Goal: Information Seeking & Learning: Learn about a topic

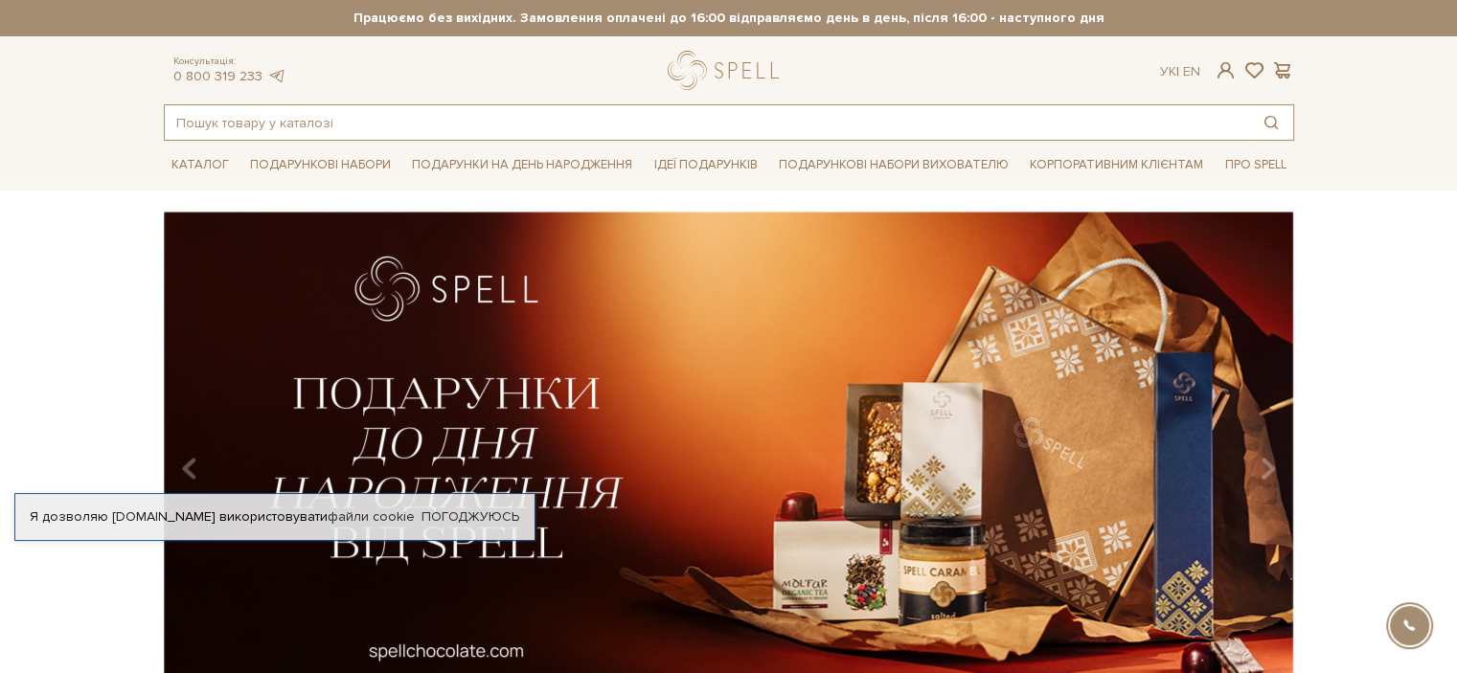
click at [393, 116] on input "text" at bounding box center [707, 122] width 1084 height 34
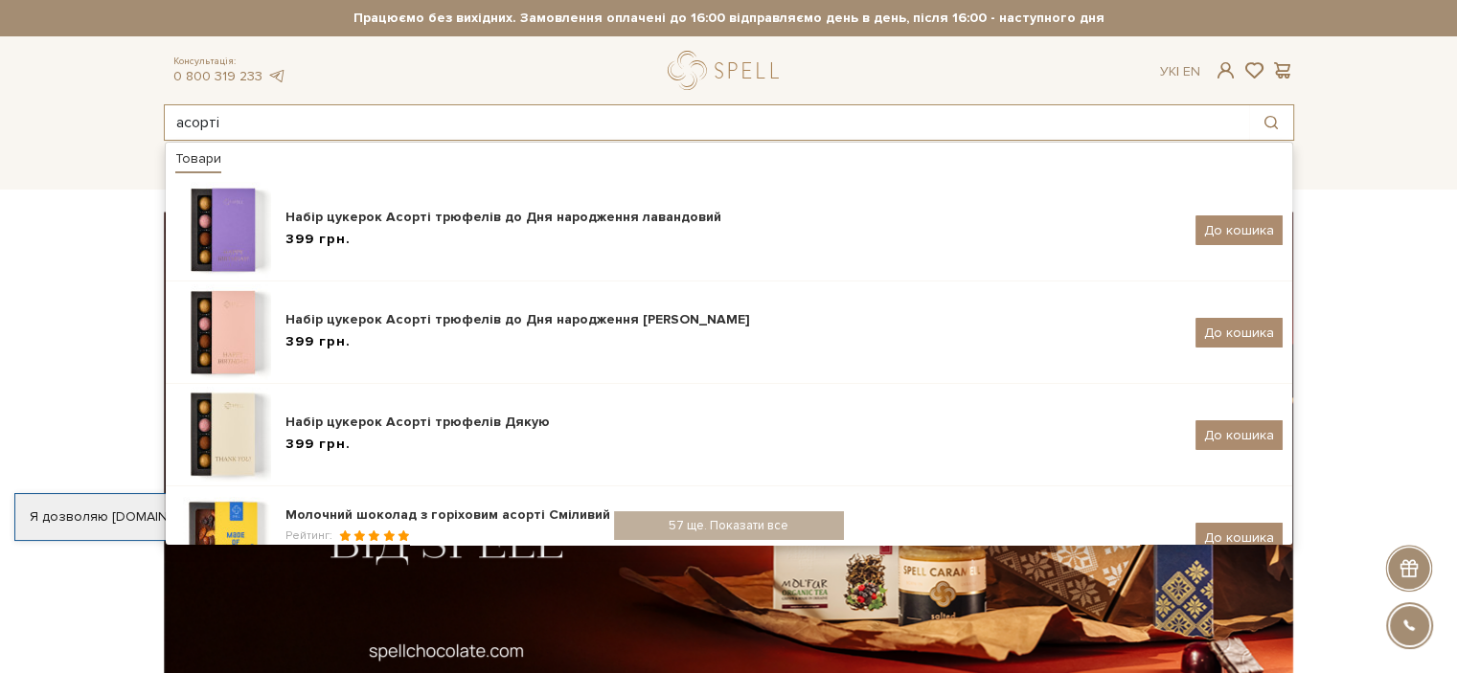
type input "асорті"
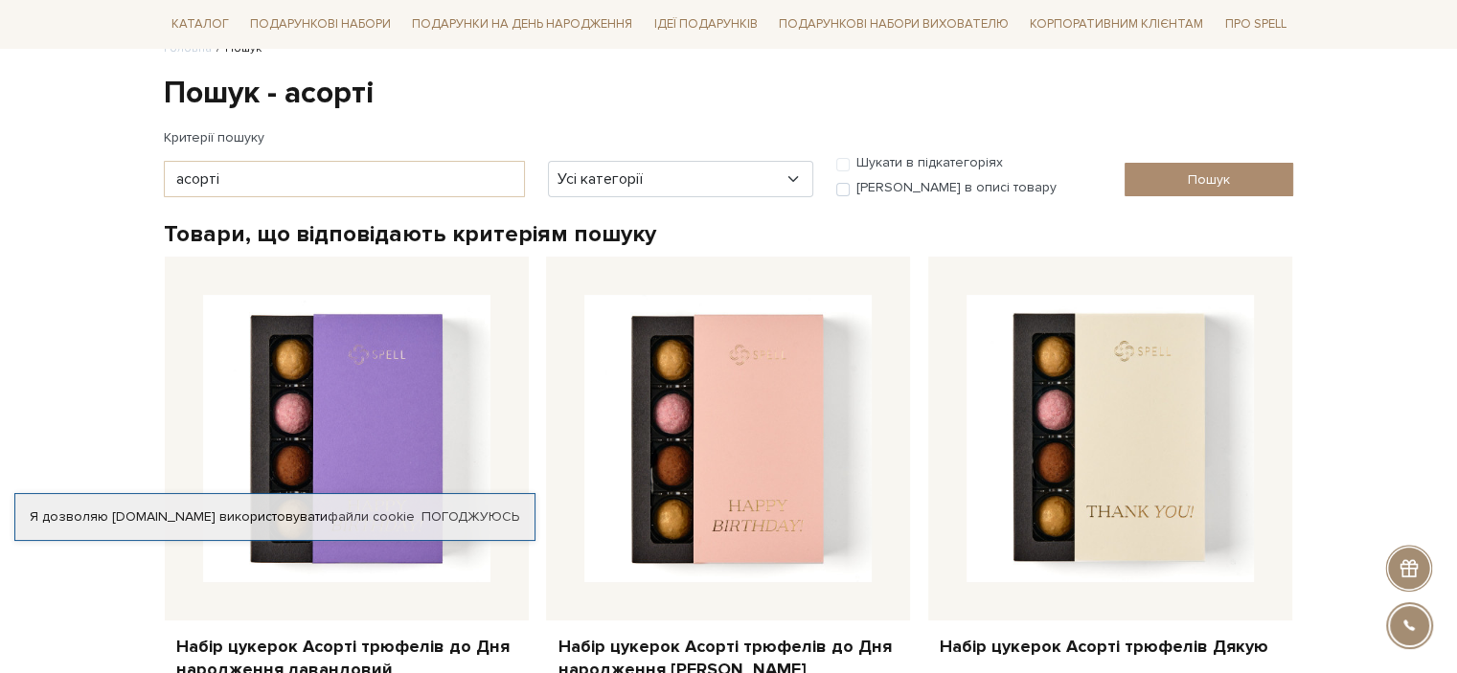
scroll to position [383, 0]
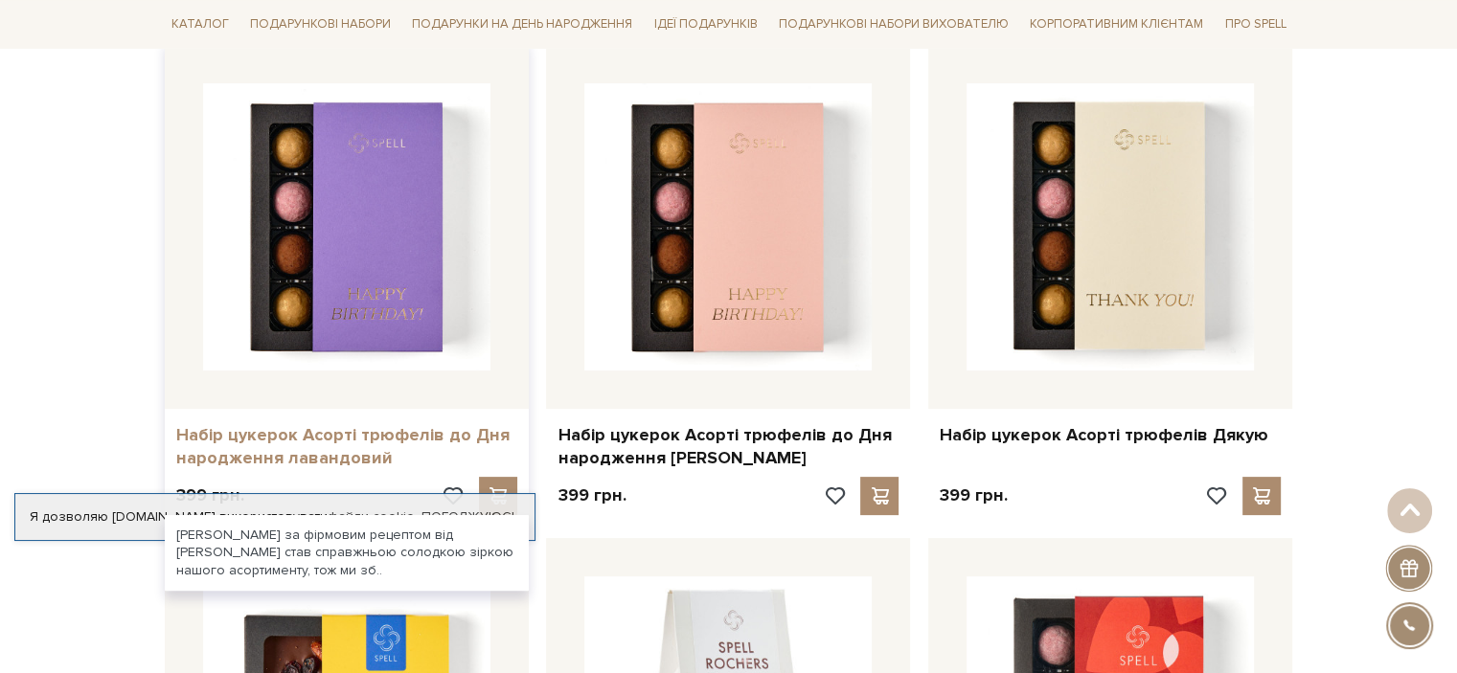
click at [298, 449] on link "Набір цукерок Асорті трюфелів до Дня народження лавандовий" at bounding box center [346, 446] width 341 height 45
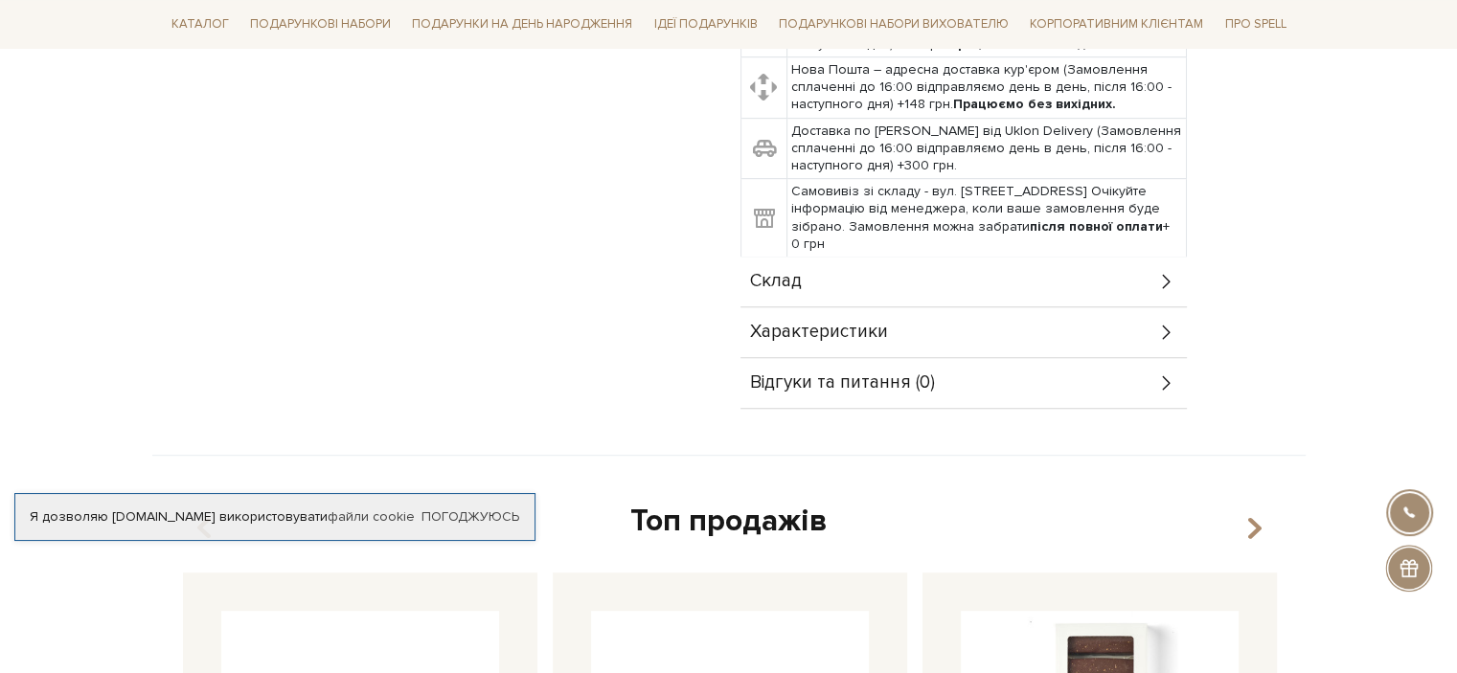
scroll to position [766, 0]
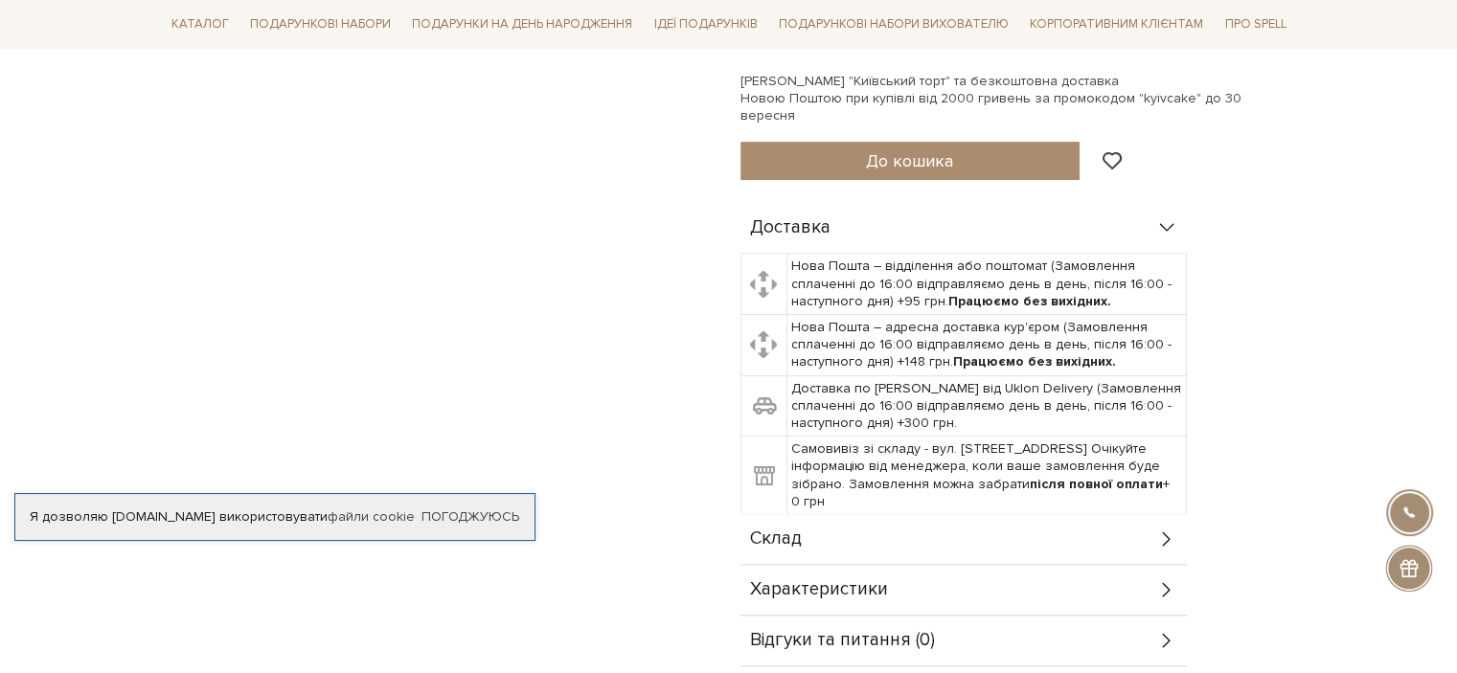
click at [849, 581] on span "Характеристики" at bounding box center [819, 589] width 138 height 17
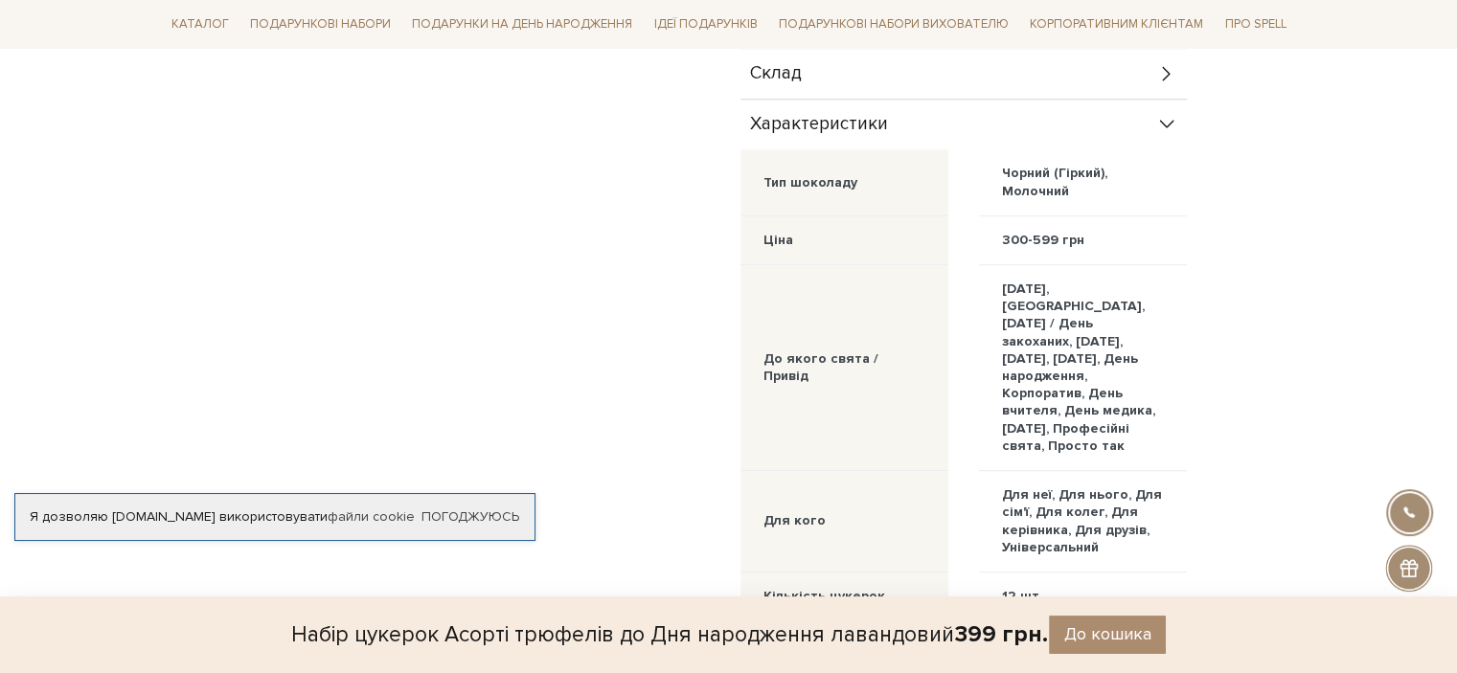
scroll to position [1150, 0]
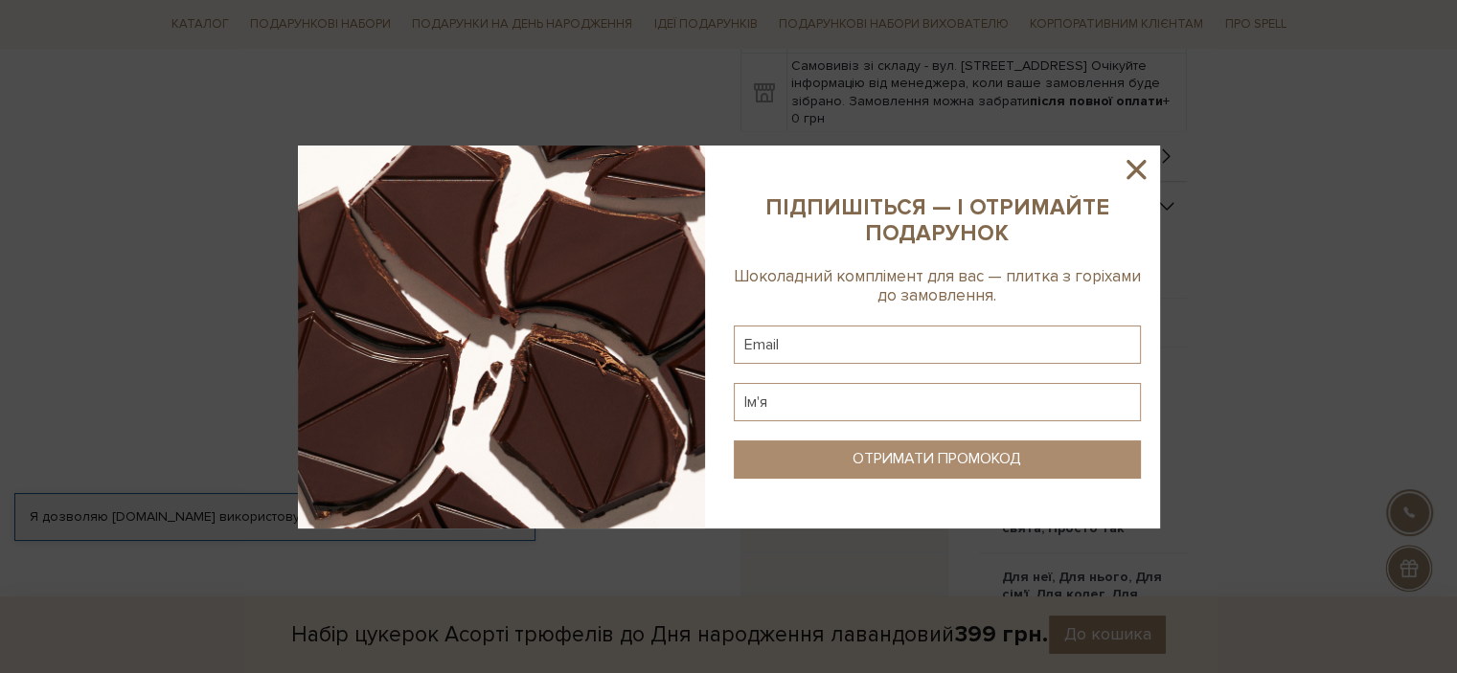
drag, startPoint x: 1137, startPoint y: 167, endPoint x: 1253, endPoint y: 221, distance: 128.1
click at [1136, 166] on icon at bounding box center [1136, 169] width 33 height 33
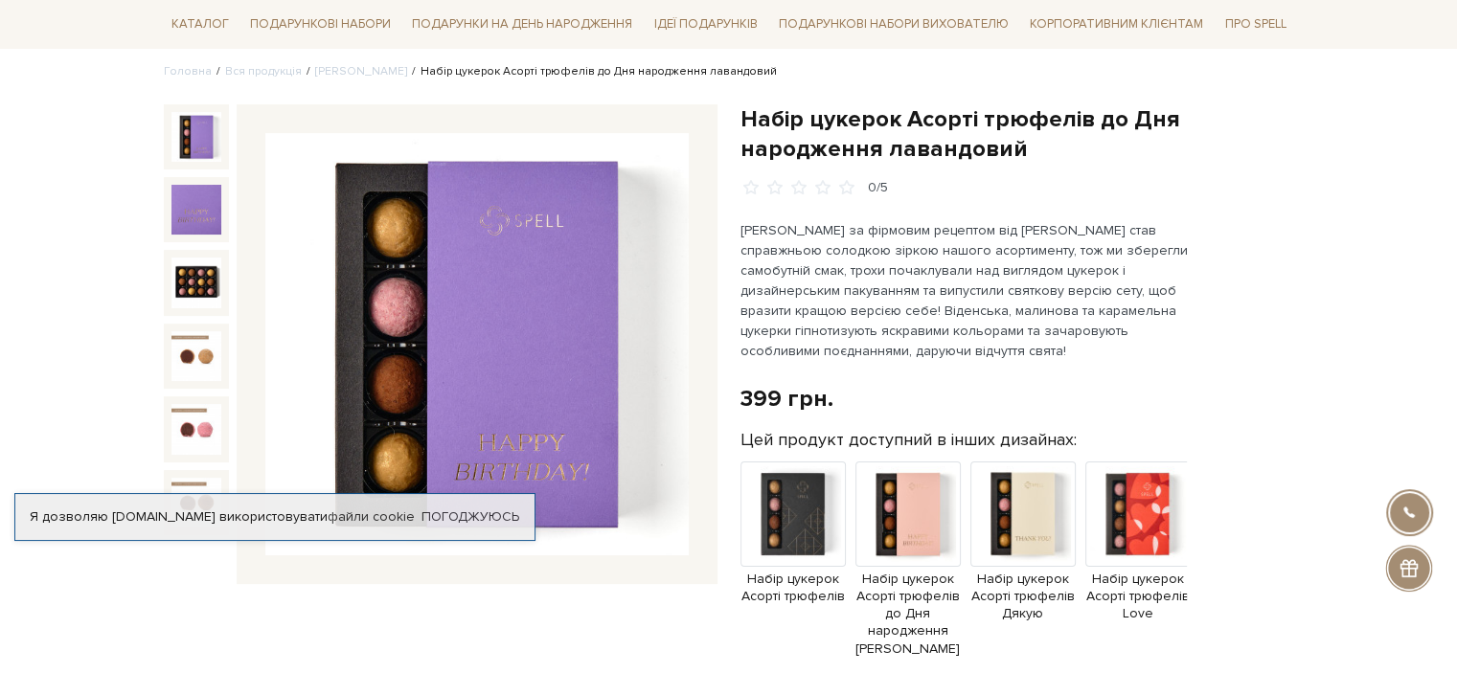
scroll to position [287, 0]
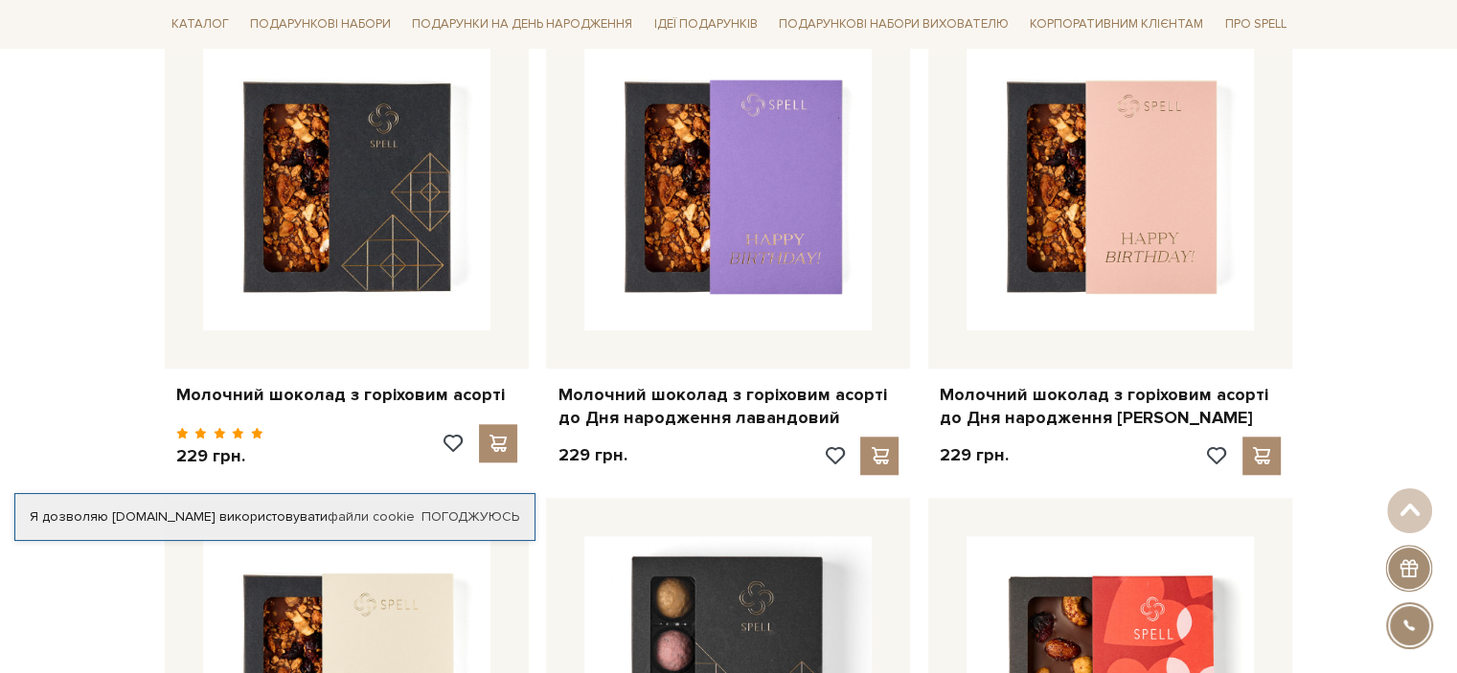
scroll to position [2395, 0]
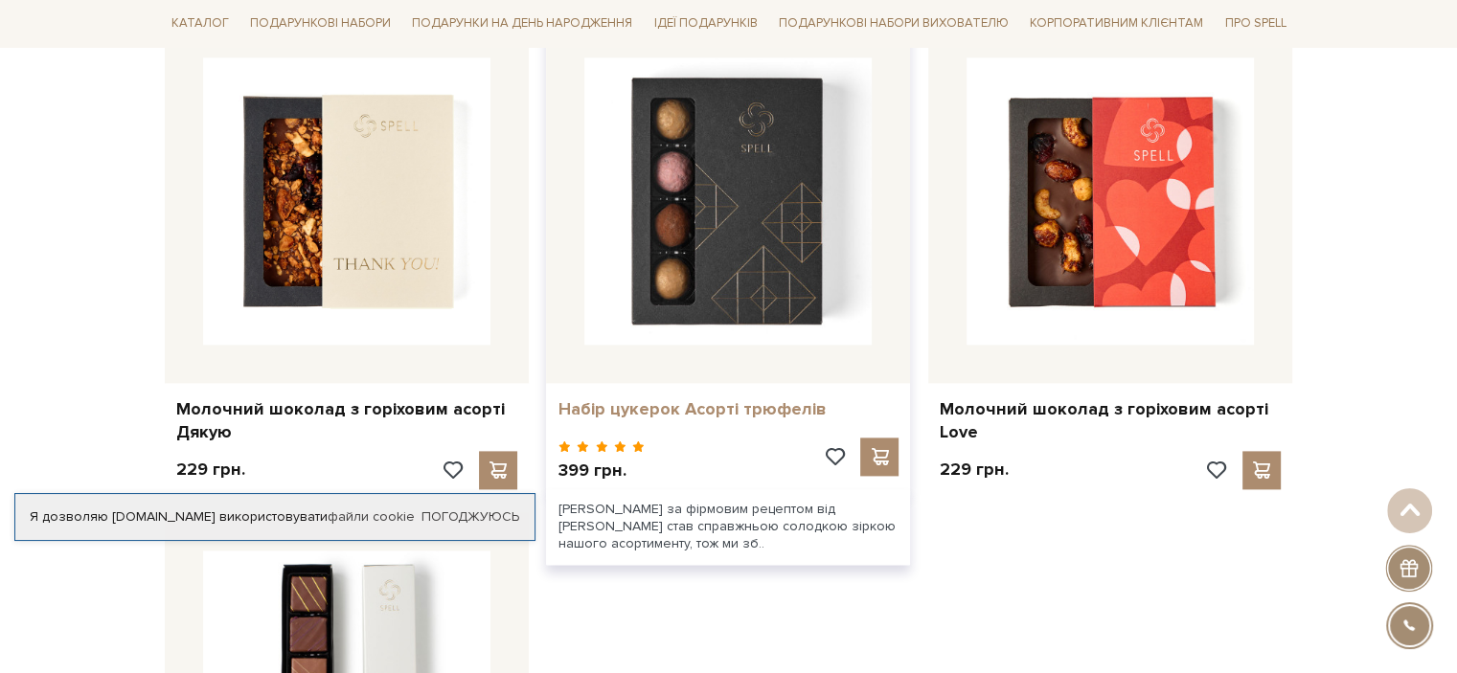
click at [674, 413] on link "Набір цукерок Асорті трюфелів" at bounding box center [728, 410] width 341 height 22
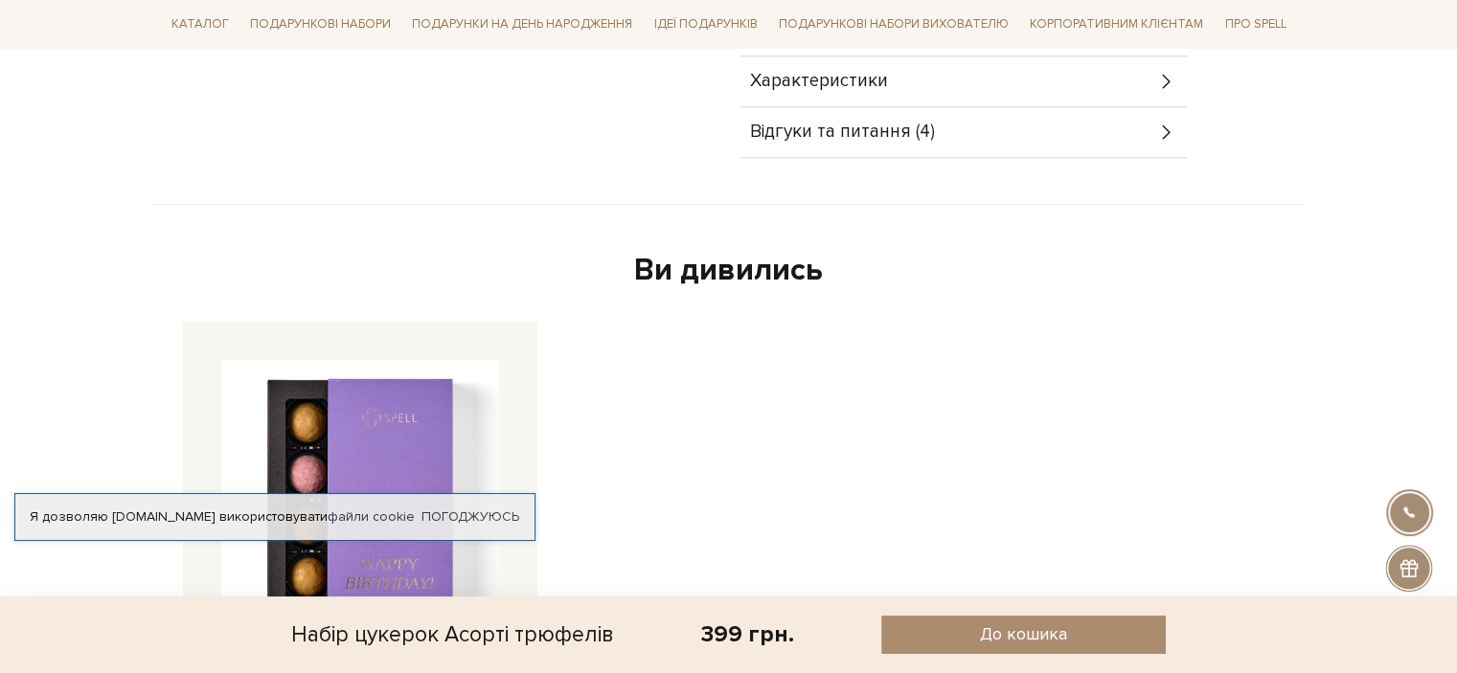
scroll to position [958, 0]
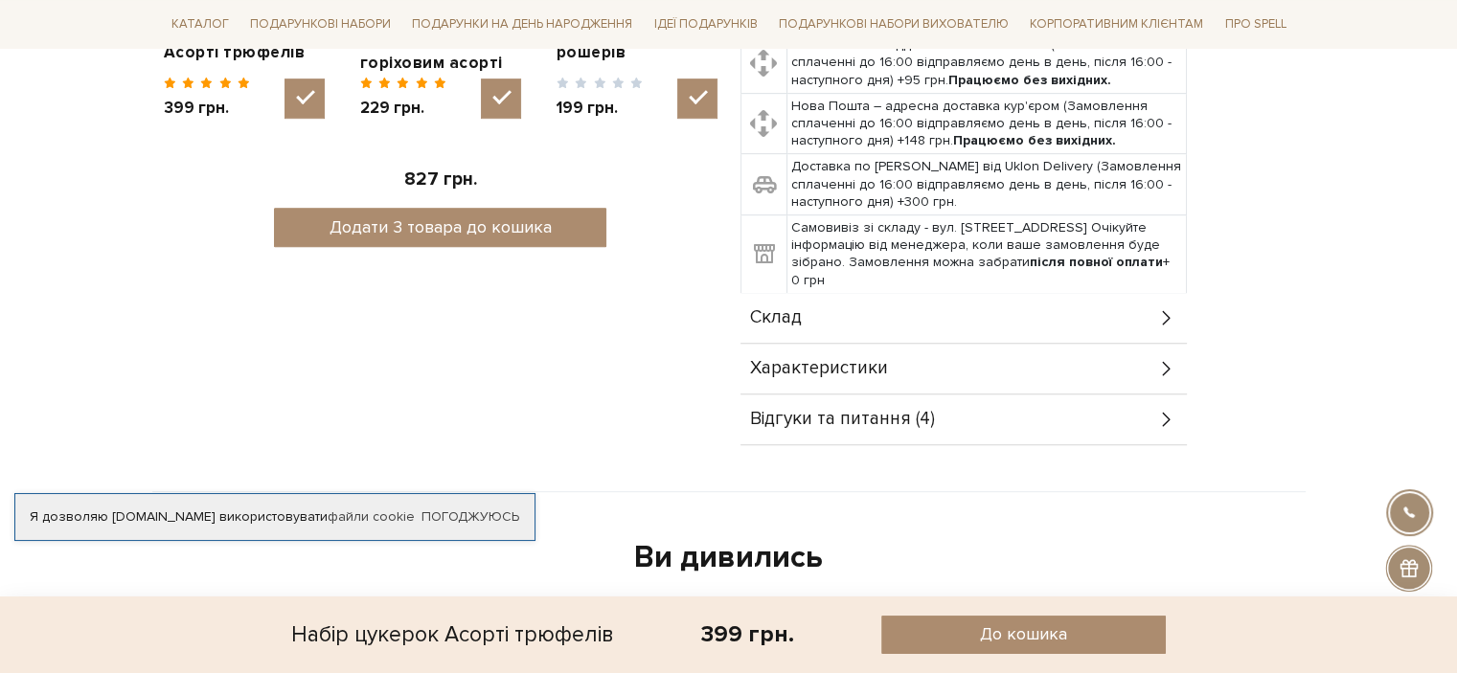
click at [854, 360] on span "Характеристики" at bounding box center [819, 368] width 138 height 17
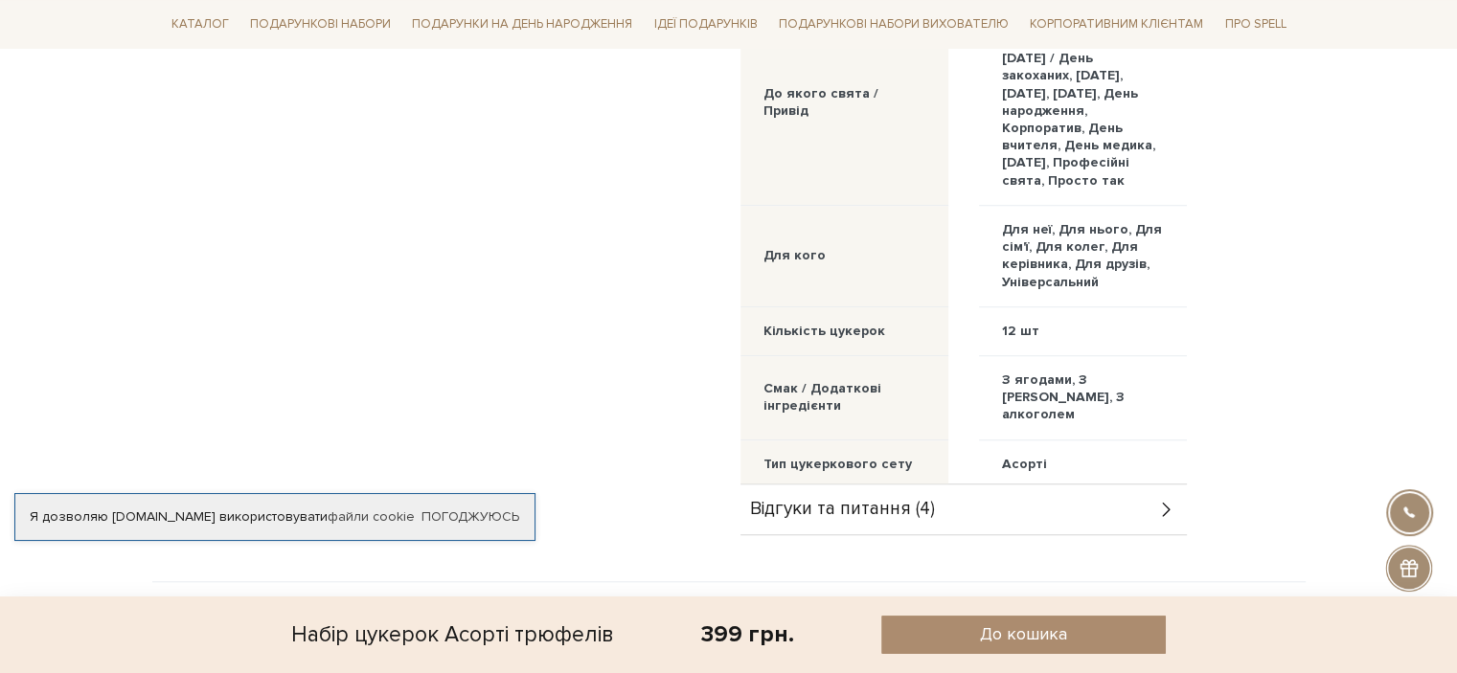
scroll to position [1533, 0]
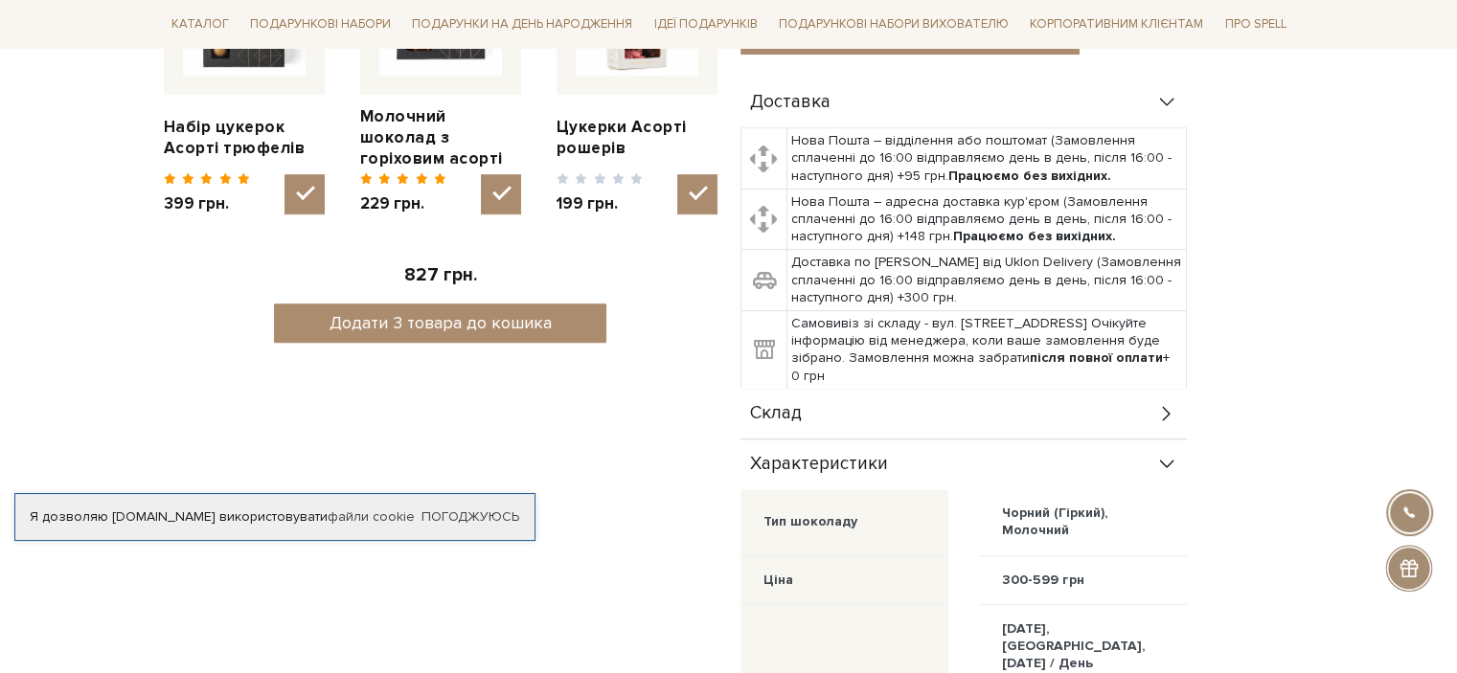
click at [882, 393] on div "Склад" at bounding box center [964, 414] width 446 height 50
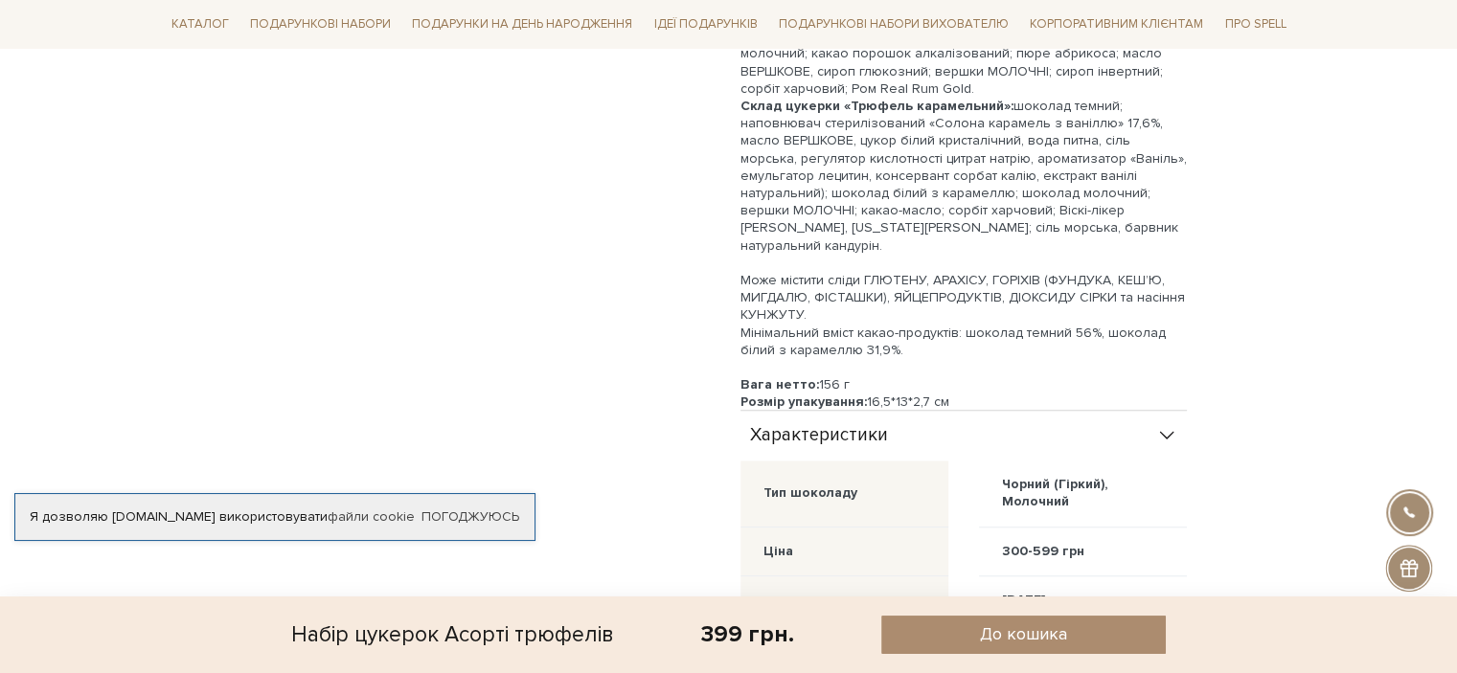
drag, startPoint x: 864, startPoint y: 377, endPoint x: 1014, endPoint y: 381, distance: 149.5
click at [1014, 381] on div "Малиновий трюфель - 4 шт Карамельний трюфель - 4 шт Віденський трюфель - 4 шт С…" at bounding box center [964, 98] width 446 height 661
click at [916, 412] on div "Термін придатності: 3 місяці" at bounding box center [964, 420] width 446 height 17
drag, startPoint x: 937, startPoint y: 382, endPoint x: 867, endPoint y: 386, distance: 70.0
click at [867, 412] on div "Термін придатності: 3 місяці" at bounding box center [964, 420] width 446 height 17
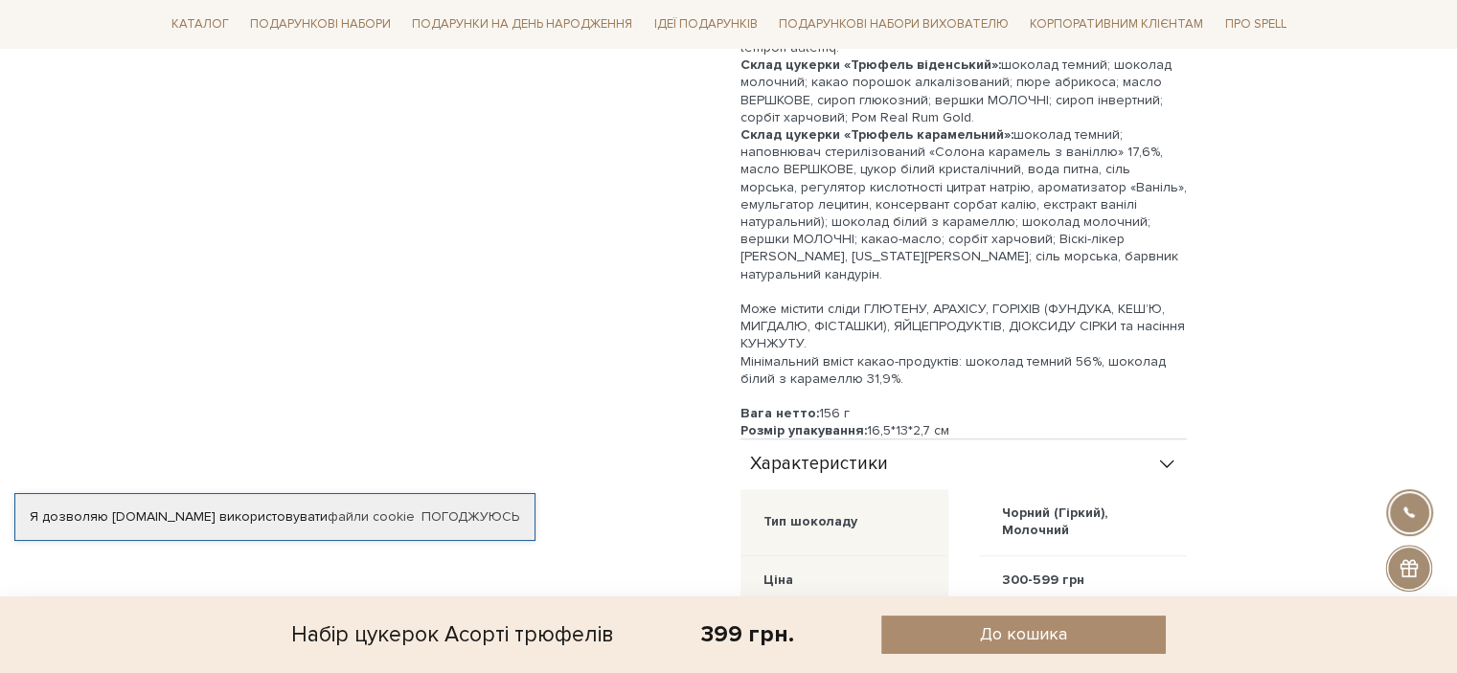
scroll to position [1341, 0]
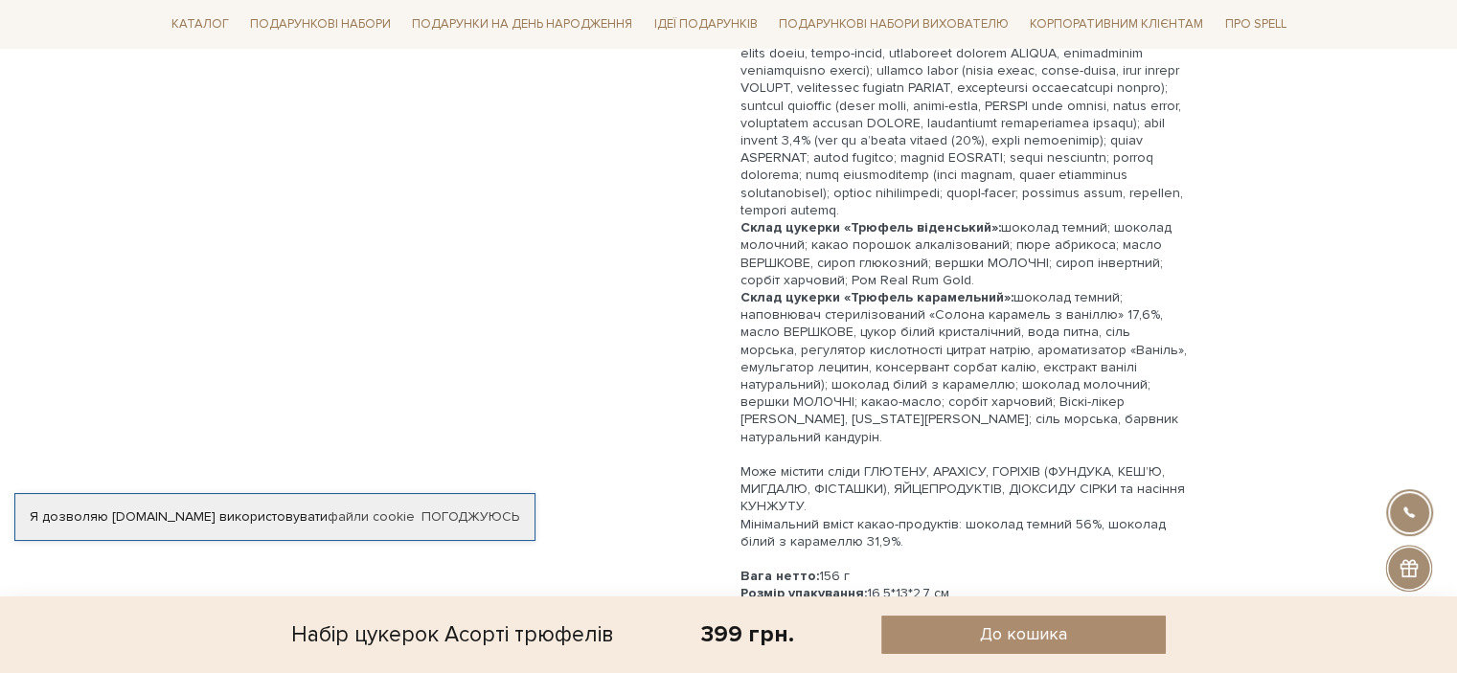
click at [1053, 307] on div "Склад цукерки «Трюфель карамельний»: шоколад темний; наповнювач стерилізований …" at bounding box center [964, 367] width 446 height 157
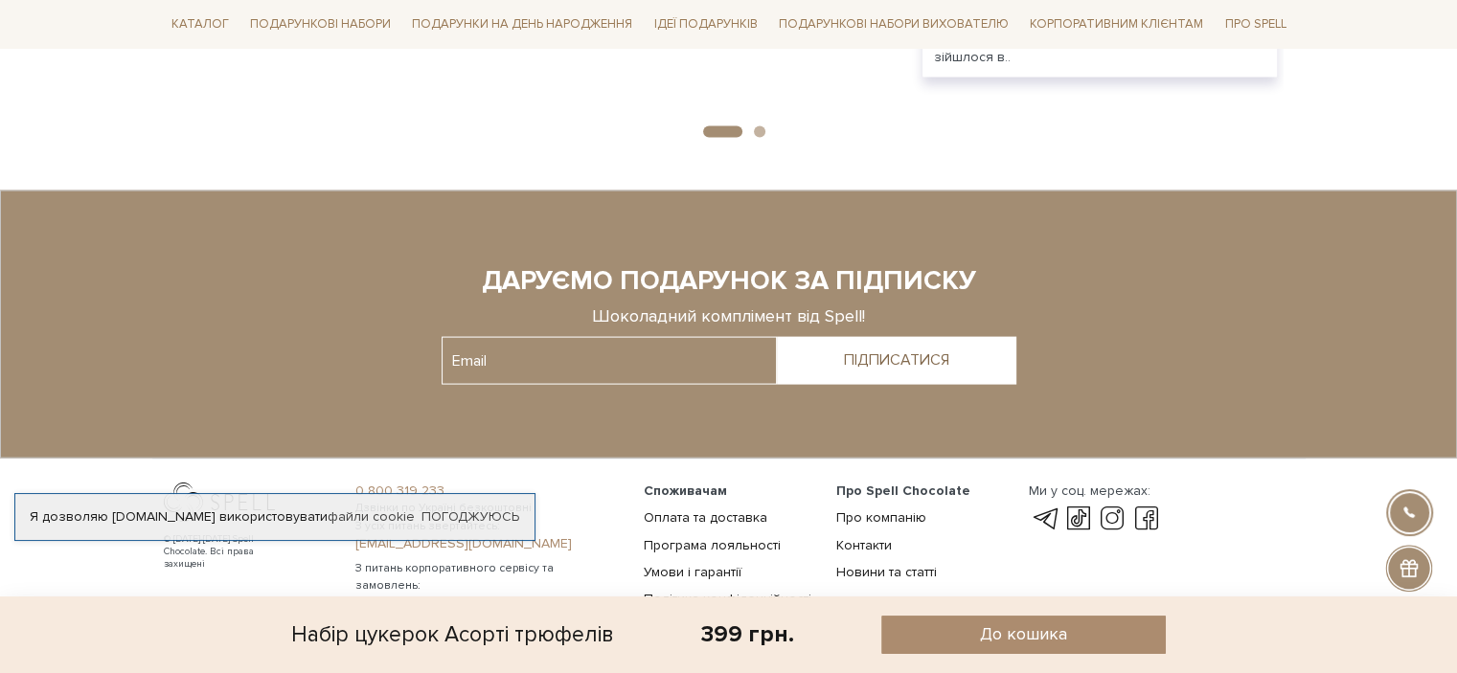
scroll to position [4062, 0]
